Goal: Task Accomplishment & Management: Use online tool/utility

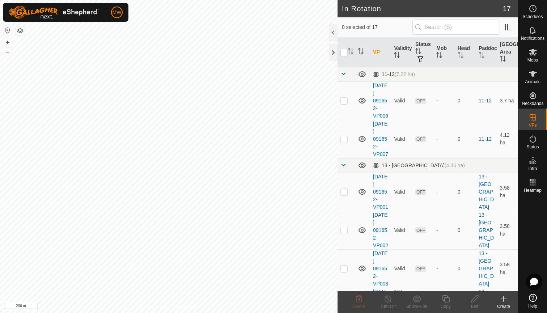
checkbox input "true"
click at [531, 56] on icon at bounding box center [532, 52] width 9 height 9
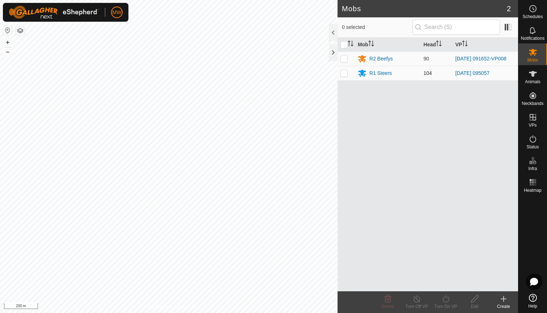
click at [345, 73] on p-checkbox at bounding box center [343, 73] width 7 height 6
checkbox input "true"
click at [444, 299] on icon at bounding box center [445, 298] width 9 height 9
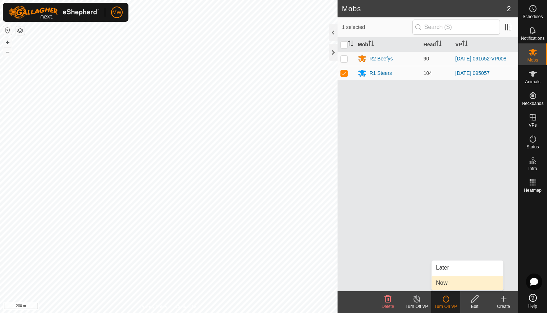
click at [446, 281] on link "Now" at bounding box center [467, 283] width 72 height 14
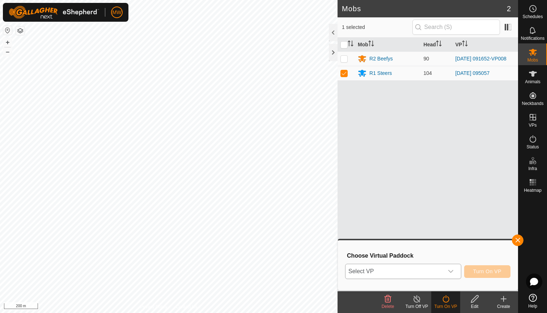
click at [451, 270] on icon "dropdown trigger" at bounding box center [451, 271] width 6 height 6
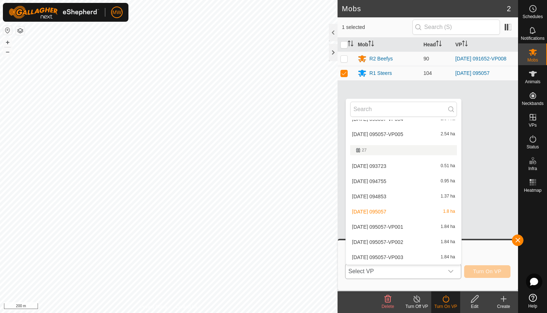
scroll to position [179, 0]
click at [391, 226] on li "2025-08-11 095057-VP001 1.84 ha" at bounding box center [403, 227] width 115 height 14
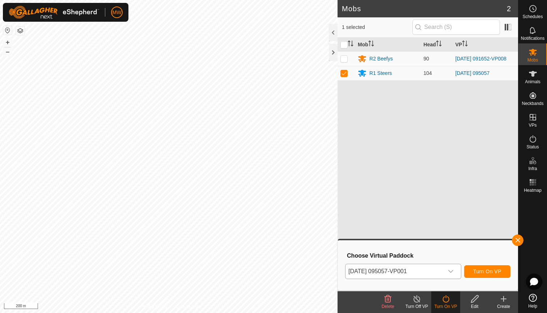
click at [492, 269] on span "Turn On VP" at bounding box center [487, 271] width 28 height 6
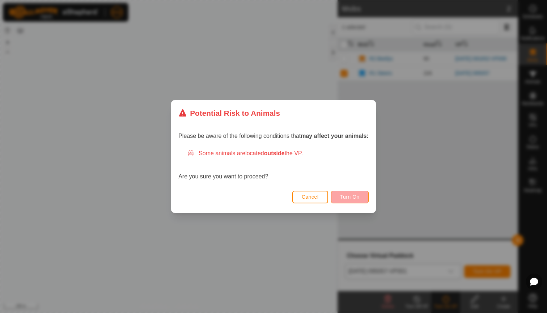
click at [351, 196] on span "Turn On" at bounding box center [350, 197] width 20 height 6
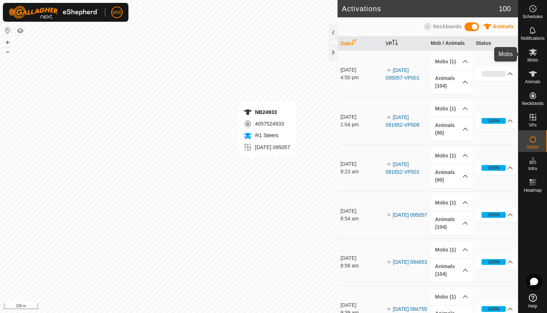
click at [531, 53] on icon at bounding box center [533, 52] width 8 height 7
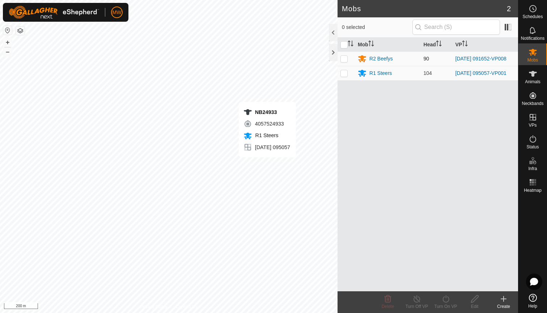
click at [343, 60] on p-checkbox at bounding box center [343, 59] width 7 height 6
checkbox input "true"
click at [447, 304] on div "Turn On VP" at bounding box center [445, 306] width 29 height 7
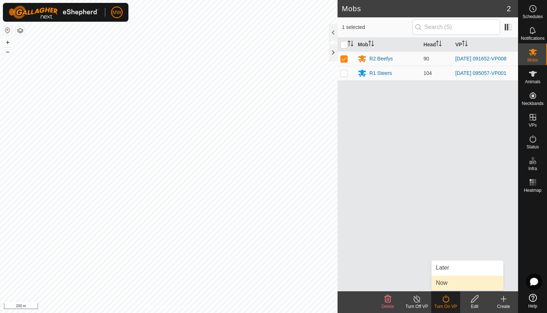
click at [443, 282] on link "Now" at bounding box center [467, 283] width 72 height 14
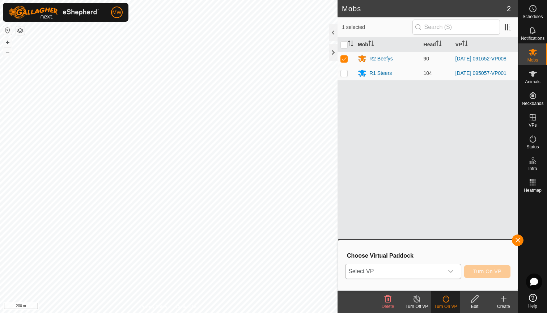
click at [450, 271] on icon "dropdown trigger" at bounding box center [451, 271] width 6 height 6
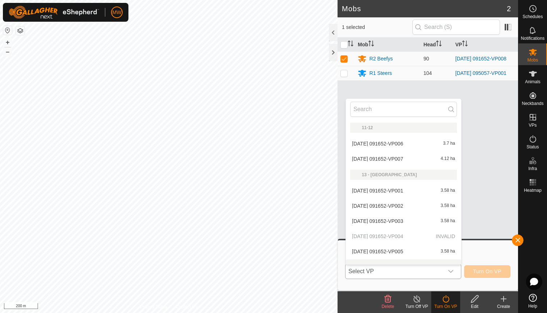
scroll to position [9, 0]
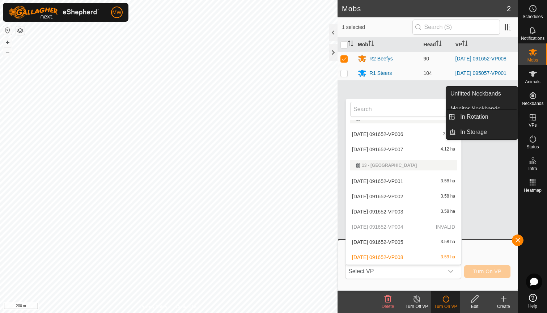
click at [534, 119] on icon at bounding box center [532, 117] width 9 height 9
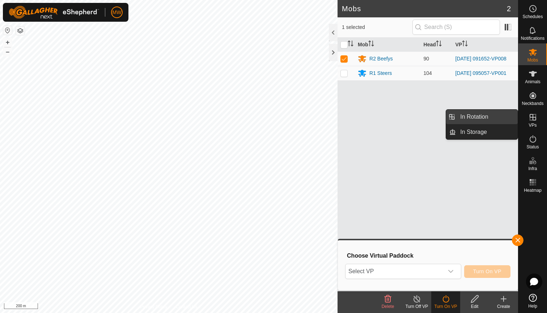
click at [482, 115] on link "In Rotation" at bounding box center [487, 117] width 62 height 14
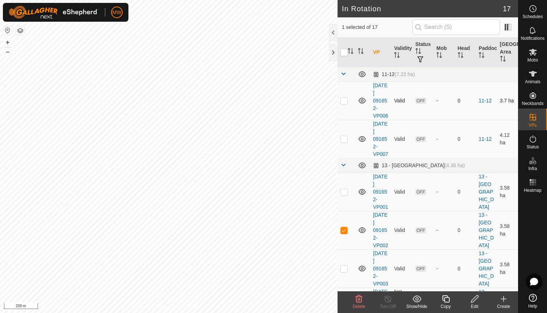
checkbox input "true"
click at [474, 301] on icon at bounding box center [474, 298] width 7 height 7
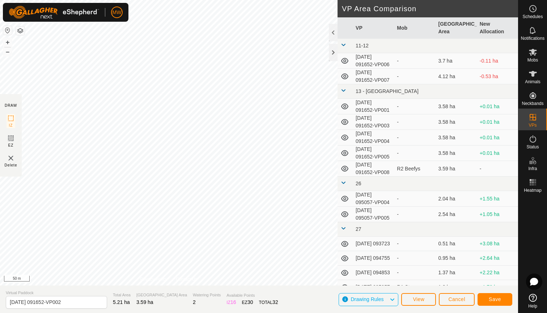
click at [497, 297] on span "Save" at bounding box center [495, 299] width 12 height 6
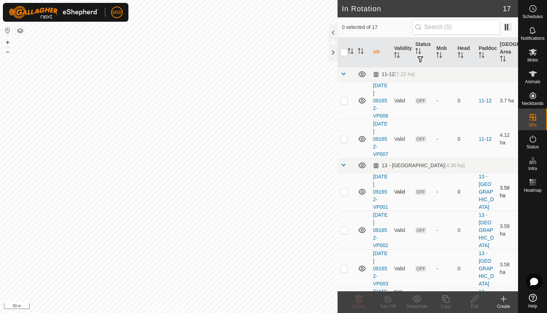
checkbox input "true"
click at [473, 299] on icon at bounding box center [474, 298] width 7 height 7
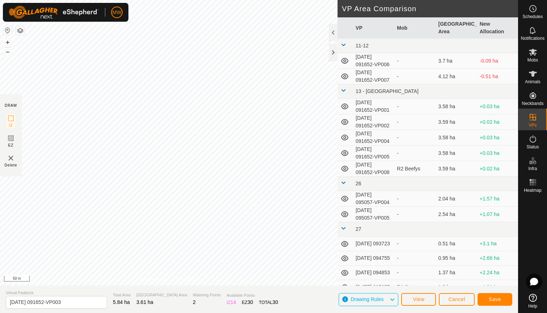
click at [493, 297] on span "Save" at bounding box center [495, 299] width 12 height 6
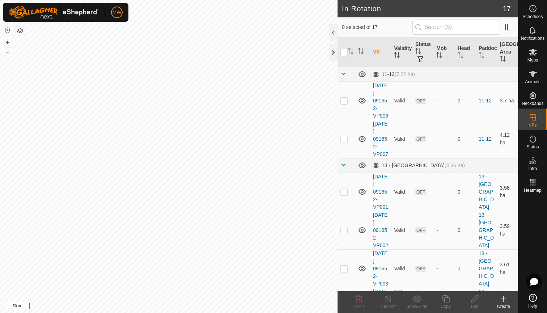
checkbox input "true"
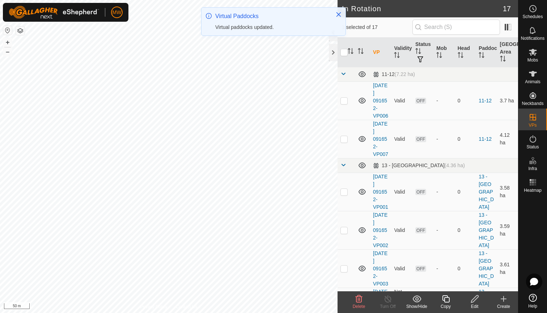
click at [475, 300] on icon at bounding box center [474, 298] width 7 height 7
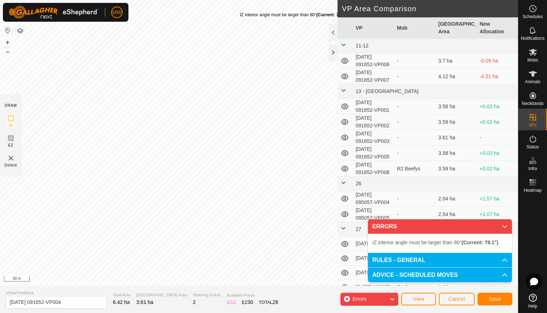
click at [240, 12] on div "IZ interior angle must be larger than 80° (Current: 78.1°) . + – ⇧ i 50 m" at bounding box center [168, 142] width 337 height 285
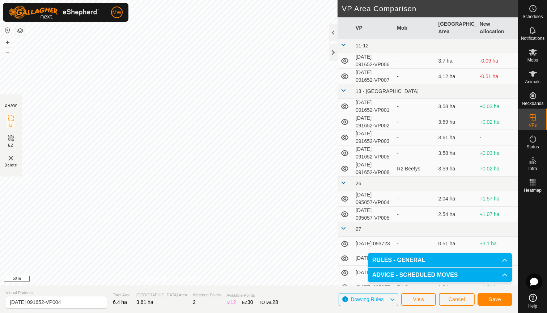
click at [498, 298] on span "Save" at bounding box center [495, 299] width 12 height 6
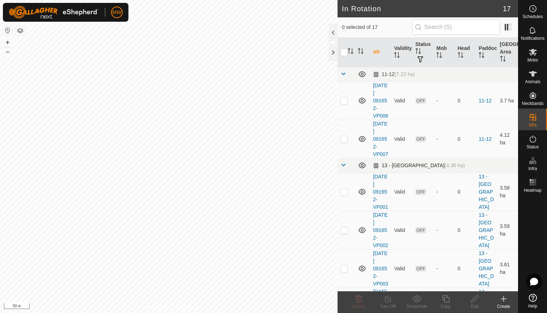
checkbox input "true"
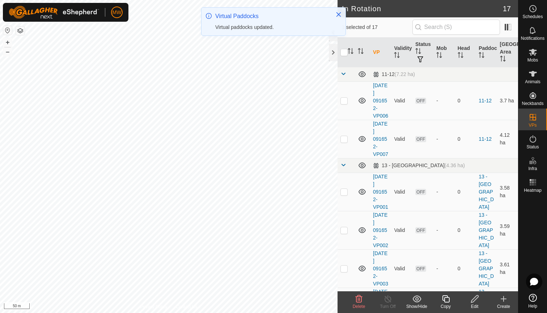
click at [473, 300] on icon at bounding box center [474, 298] width 9 height 9
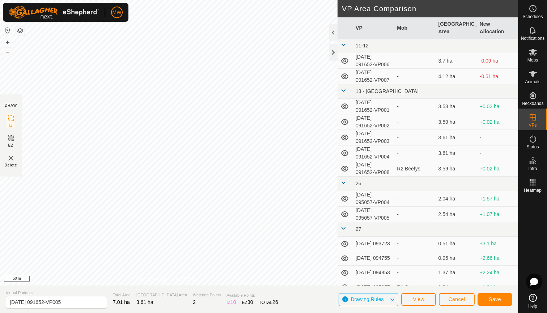
click at [491, 299] on span "Save" at bounding box center [495, 299] width 12 height 6
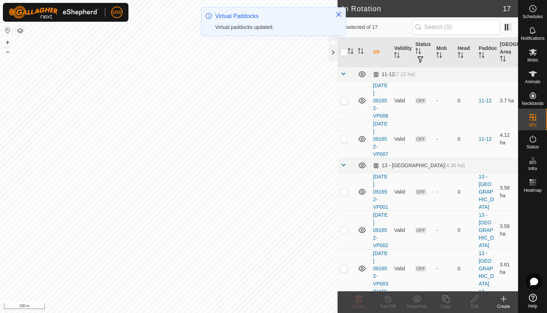
checkbox input "true"
click at [475, 303] on div "Edit" at bounding box center [474, 306] width 29 height 7
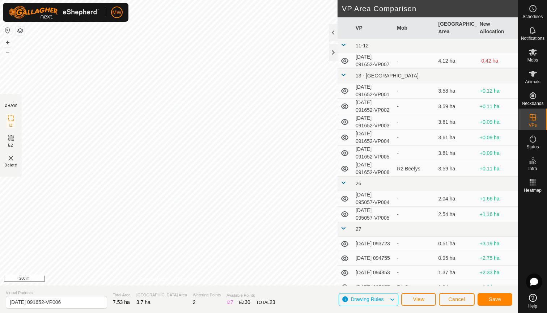
click at [497, 298] on span "Save" at bounding box center [495, 299] width 12 height 6
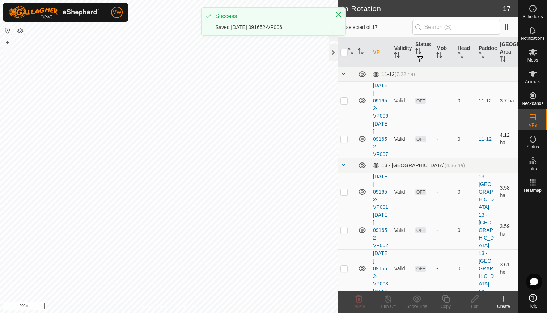
checkbox input "true"
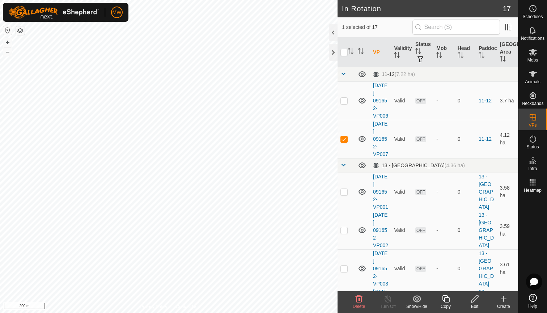
click at [475, 300] on icon at bounding box center [474, 298] width 9 height 9
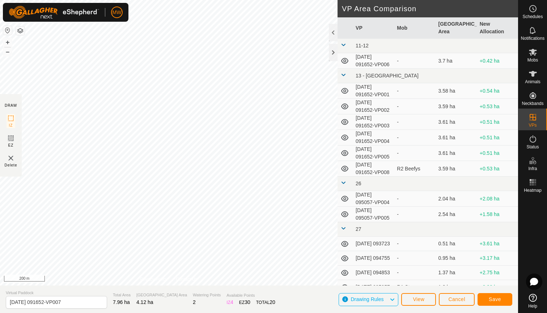
click at [494, 299] on span "Save" at bounding box center [495, 299] width 12 height 6
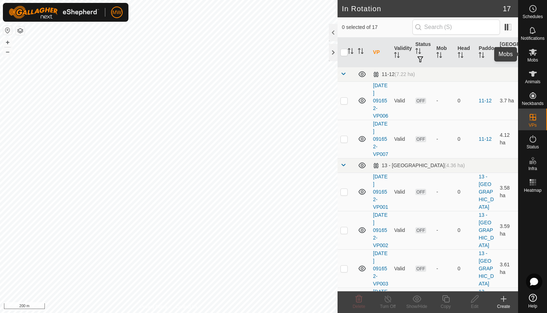
click at [534, 54] on icon at bounding box center [532, 52] width 9 height 9
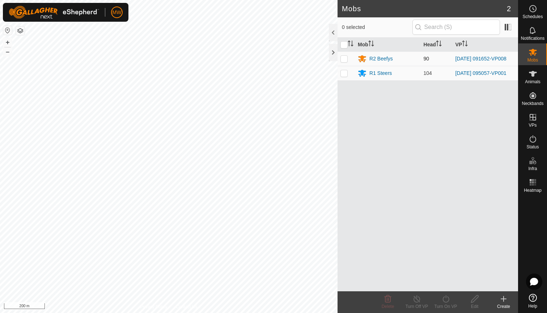
click at [343, 60] on p-checkbox at bounding box center [343, 59] width 7 height 6
checkbox input "true"
click at [447, 299] on icon at bounding box center [445, 298] width 9 height 9
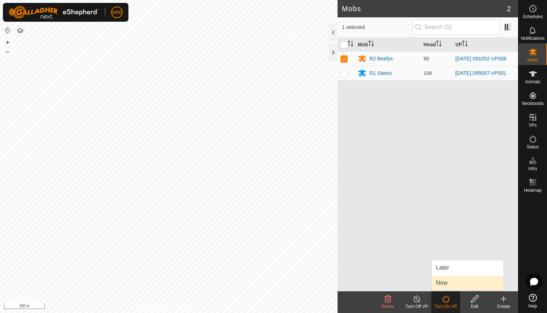
click at [452, 281] on link "Now" at bounding box center [467, 283] width 72 height 14
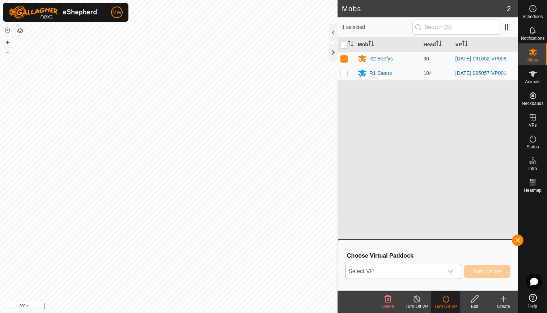
click at [450, 270] on icon "dropdown trigger" at bounding box center [451, 271] width 6 height 6
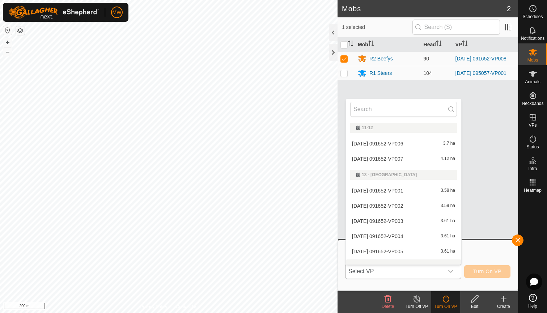
scroll to position [9, 0]
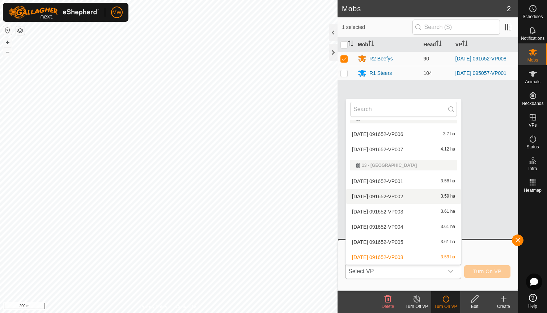
click at [382, 200] on li "2025-08-01 091652-VP002 3.59 ha" at bounding box center [403, 196] width 115 height 14
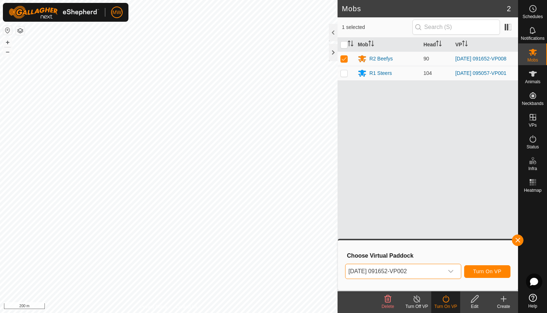
click at [485, 272] on span "Turn On VP" at bounding box center [487, 271] width 28 height 6
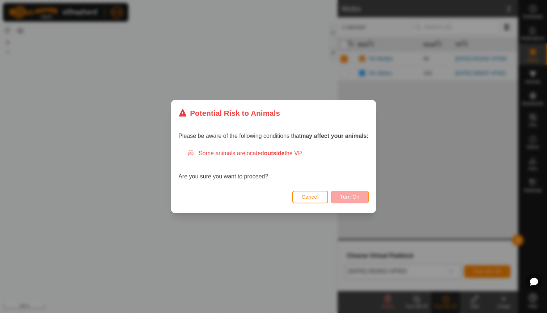
click at [354, 197] on span "Turn On" at bounding box center [350, 197] width 20 height 6
